Goal: Check status: Check status

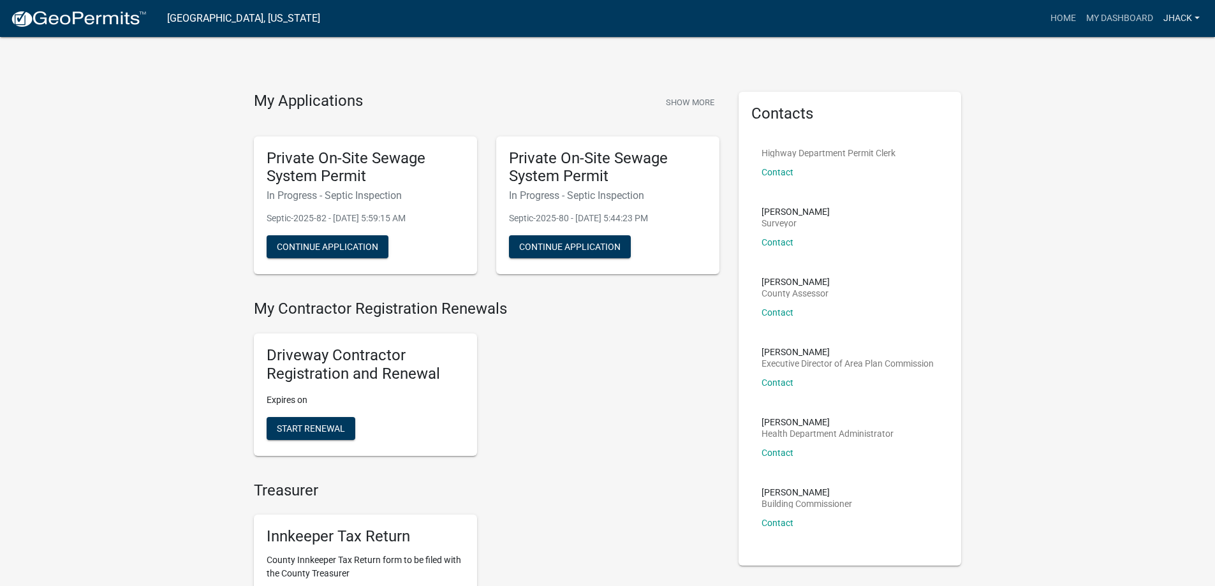
click at [1184, 13] on link "jhack" at bounding box center [1181, 18] width 47 height 24
click at [1053, 15] on link "Home" at bounding box center [1063, 18] width 36 height 24
click at [1127, 17] on link "My Dashboard" at bounding box center [1119, 18] width 77 height 24
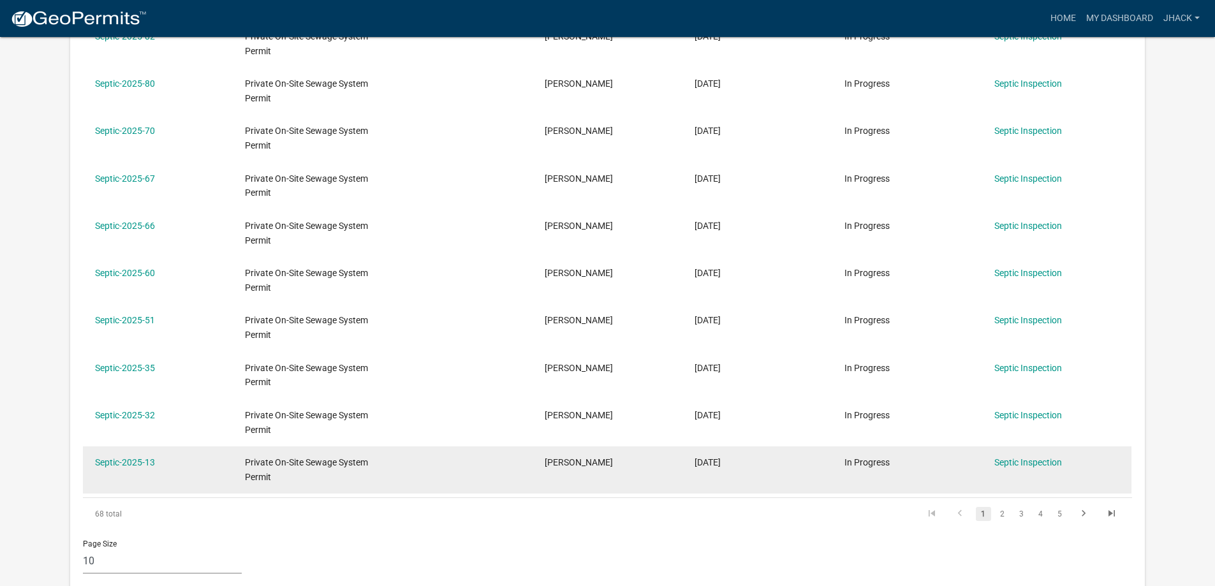
scroll to position [297, 0]
click at [132, 460] on link "Septic-2025-13" at bounding box center [125, 462] width 60 height 10
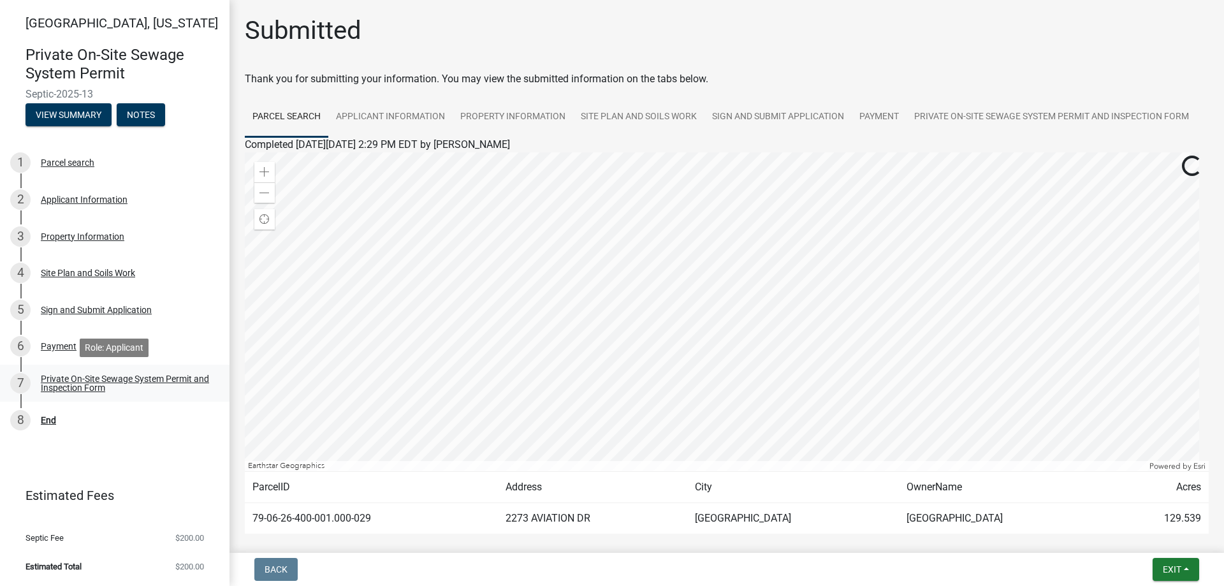
click at [105, 376] on div "Private On-Site Sewage System Permit and Inspection Form" at bounding box center [125, 383] width 168 height 18
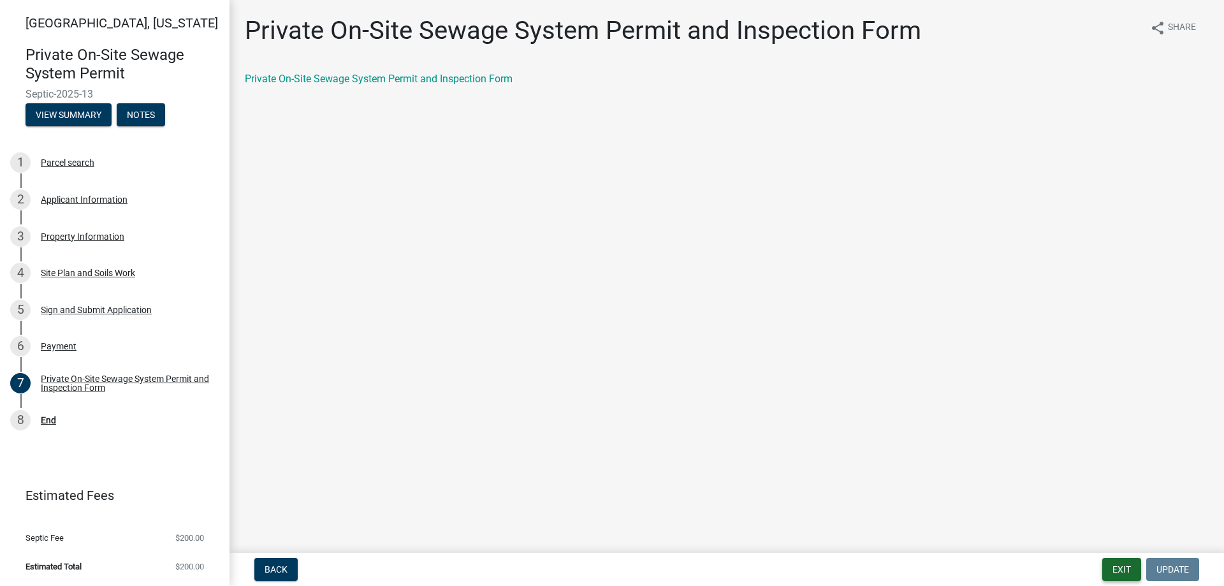
click at [1129, 567] on button "Exit" at bounding box center [1122, 569] width 39 height 23
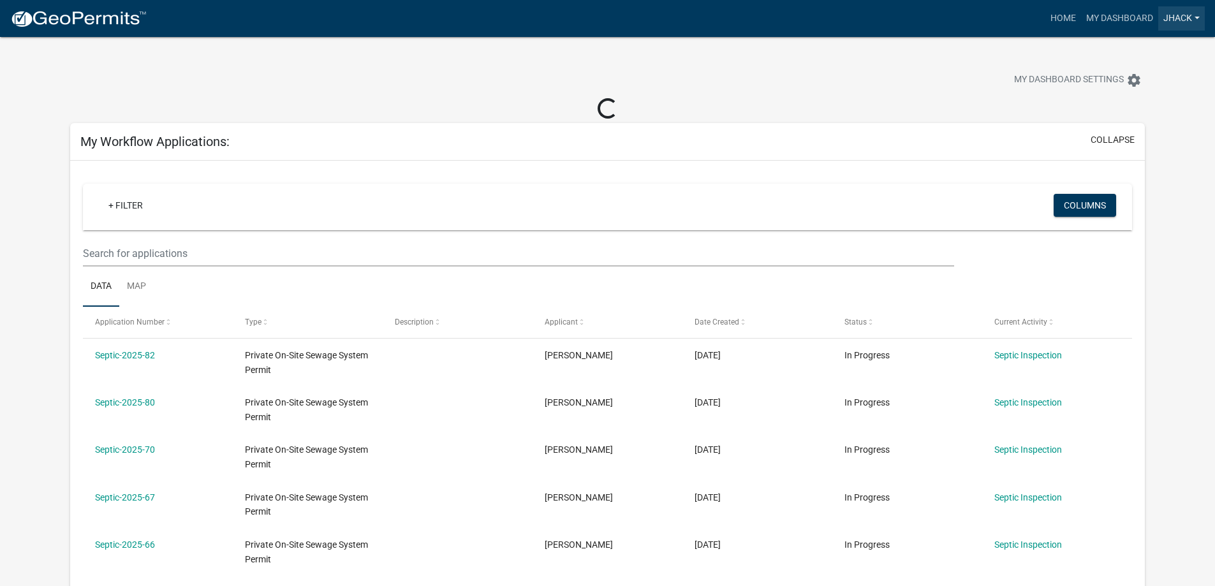
click at [1192, 12] on link "jhack" at bounding box center [1181, 18] width 47 height 24
click at [1149, 97] on link "Logout" at bounding box center [1154, 93] width 102 height 31
